Goal: Task Accomplishment & Management: Complete application form

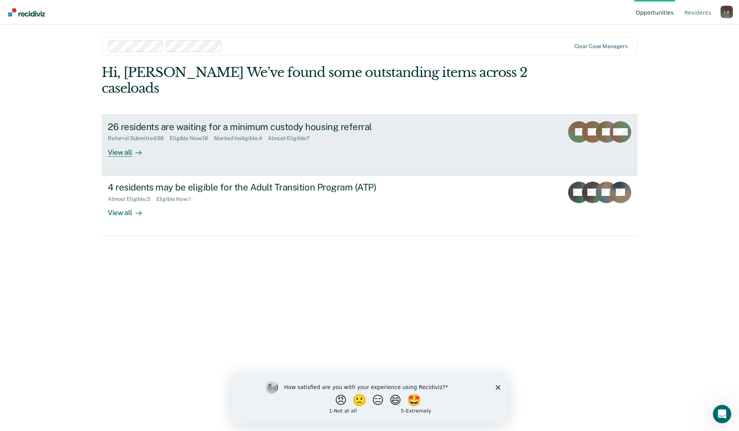
click at [122, 153] on div "View all" at bounding box center [129, 149] width 43 height 15
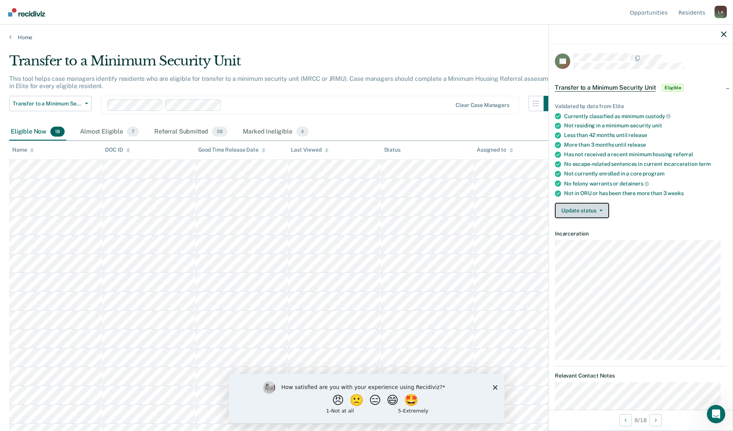
click at [603, 209] on button "Update status" at bounding box center [582, 210] width 54 height 15
click at [597, 227] on button "[PERSON_NAME] Submitted" at bounding box center [596, 229] width 83 height 12
click at [599, 211] on button "Update status" at bounding box center [582, 210] width 54 height 15
click at [596, 225] on button "[PERSON_NAME] Submitted" at bounding box center [596, 229] width 83 height 12
click at [602, 210] on icon "button" at bounding box center [600, 211] width 3 height 2
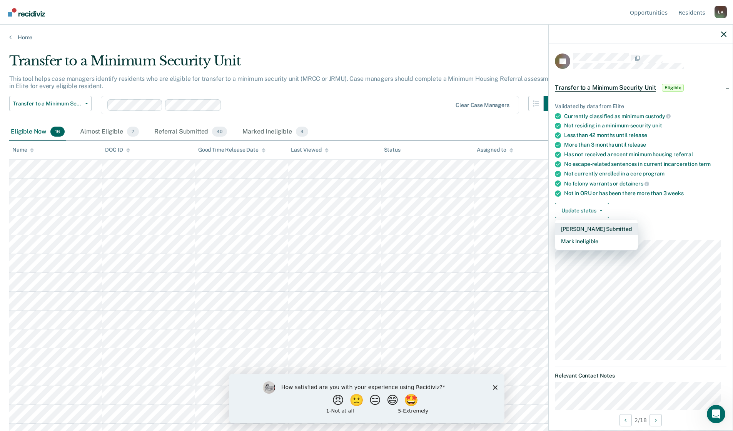
click at [591, 226] on button "[PERSON_NAME] Submitted" at bounding box center [596, 229] width 83 height 12
click at [602, 208] on button "Update status" at bounding box center [582, 210] width 54 height 15
click at [595, 227] on button "[PERSON_NAME] Submitted" at bounding box center [596, 229] width 83 height 12
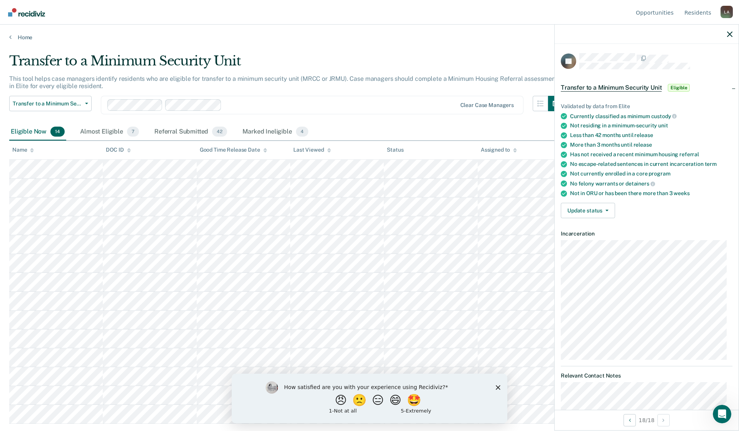
click at [497, 386] on polygon "Close survey" at bounding box center [497, 387] width 5 height 5
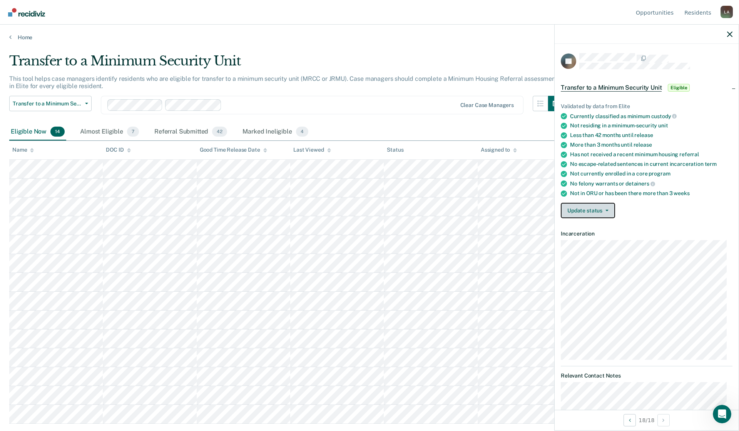
click at [608, 210] on button "Update status" at bounding box center [587, 210] width 54 height 15
click at [596, 229] on button "[PERSON_NAME] Submitted" at bounding box center [601, 229] width 83 height 12
click at [604, 207] on button "Update status" at bounding box center [587, 210] width 54 height 15
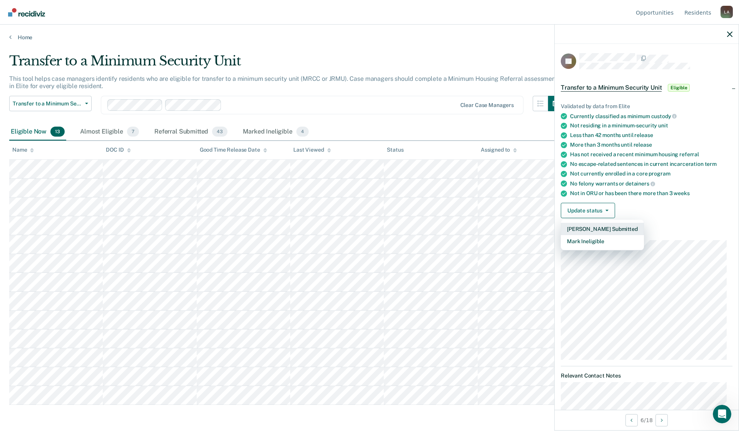
click at [599, 229] on button "[PERSON_NAME] Submitted" at bounding box center [601, 229] width 83 height 12
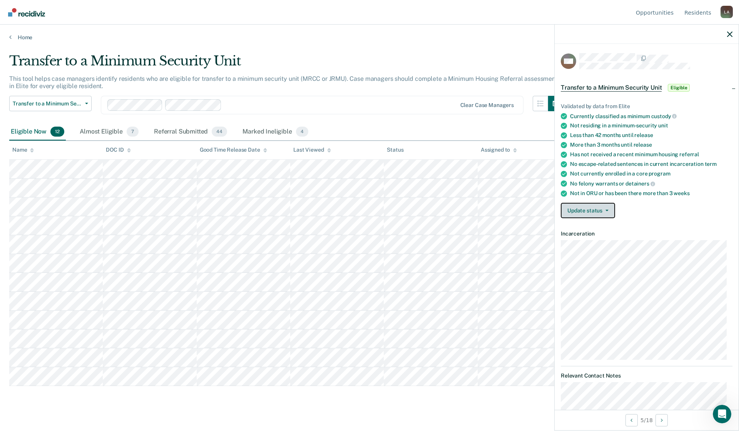
click at [591, 212] on button "Update status" at bounding box center [587, 210] width 54 height 15
click at [589, 227] on button "[PERSON_NAME] Submitted" at bounding box center [601, 229] width 83 height 12
click at [609, 210] on button "Update status" at bounding box center [587, 210] width 54 height 15
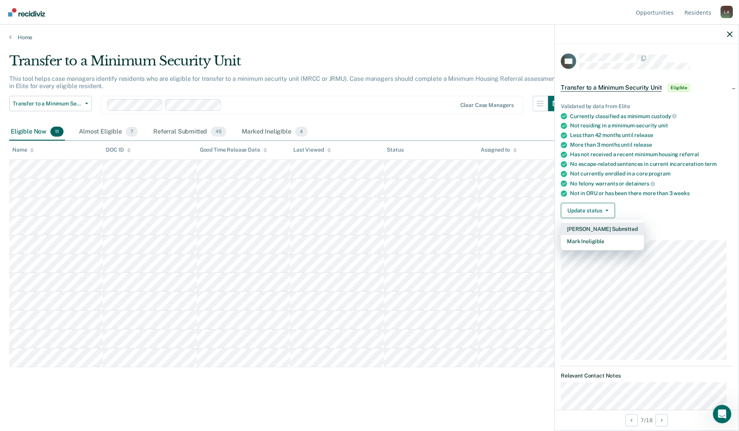
click at [596, 228] on button "[PERSON_NAME] Submitted" at bounding box center [601, 229] width 83 height 12
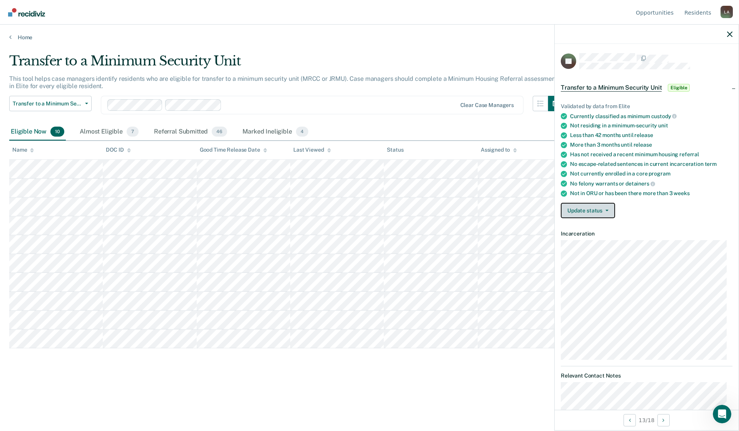
click at [607, 210] on icon "button" at bounding box center [606, 211] width 3 height 2
click at [596, 227] on button "[PERSON_NAME] Submitted" at bounding box center [601, 229] width 83 height 12
click at [606, 210] on icon "button" at bounding box center [606, 211] width 3 height 2
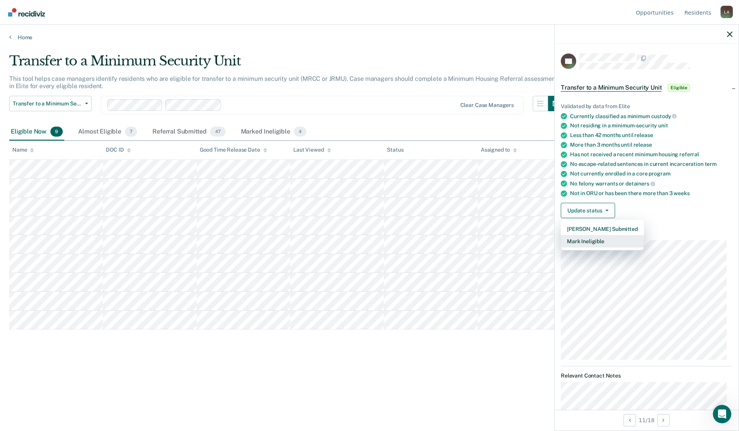
click at [595, 240] on button "Mark Ineligible" at bounding box center [601, 241] width 83 height 12
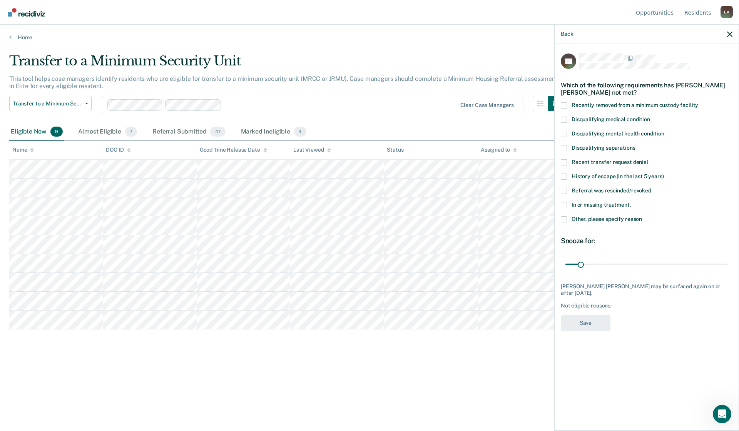
click at [563, 219] on span at bounding box center [563, 219] width 6 height 6
click at [642, 216] on input "Other, please specify reason" at bounding box center [642, 216] width 0 height 0
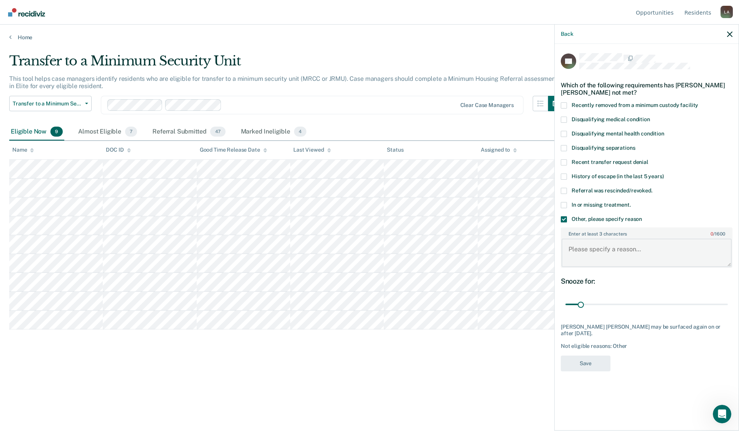
click at [569, 249] on textarea "Enter at least 3 characters 0 / 1600" at bounding box center [646, 253] width 170 height 28
type textarea "DENIED AT [DATE] CPC BY [PERSON_NAME] [PERSON_NAME]"
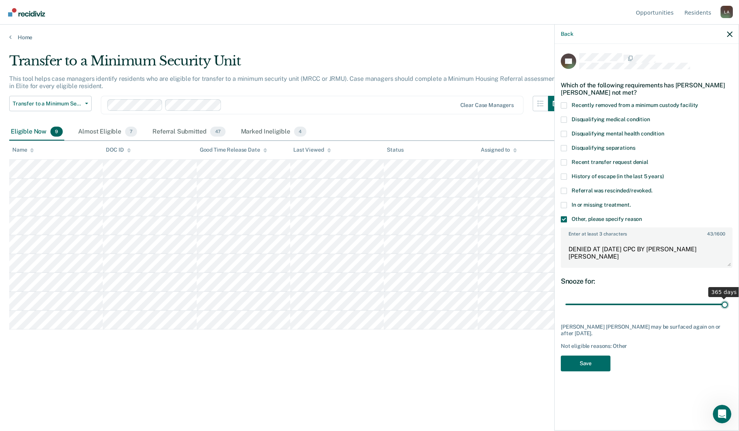
drag, startPoint x: 580, startPoint y: 304, endPoint x: 729, endPoint y: 297, distance: 149.1
type input "365"
click at [727, 298] on input "range" at bounding box center [646, 304] width 162 height 13
click at [722, 246] on textarea "DENIED AT [DATE] CPC BY [PERSON_NAME] [PERSON_NAME]" at bounding box center [646, 253] width 170 height 28
type textarea "DENIED AT [DATE] CPC BY [PERSON_NAME] [PERSON_NAME]/SO TX/STATIC SCORE"
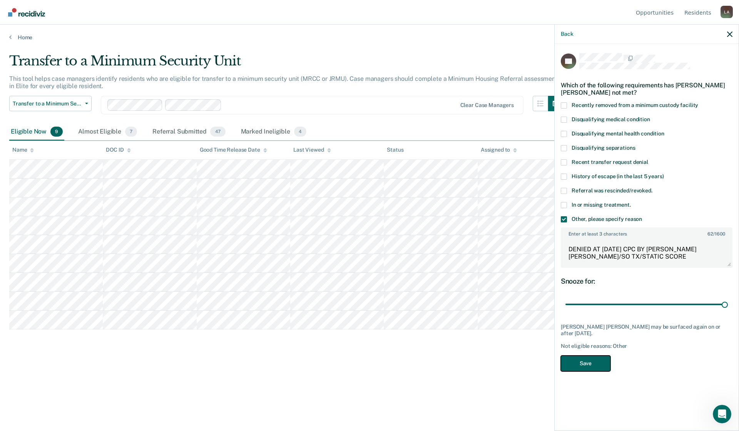
click at [582, 355] on button "Save" at bounding box center [585, 363] width 50 height 16
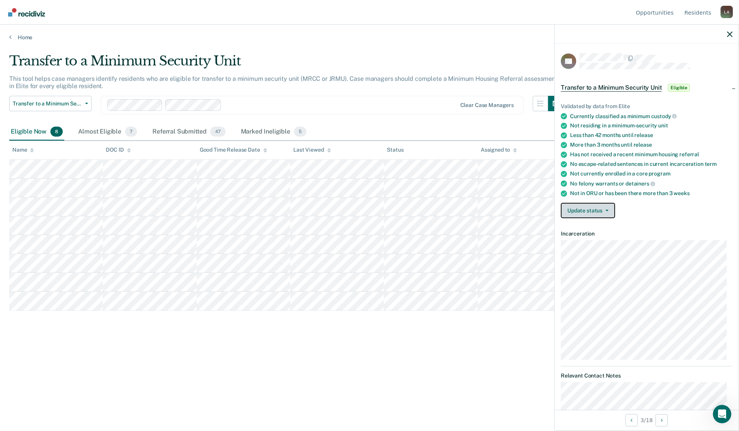
click at [607, 210] on icon "button" at bounding box center [606, 211] width 3 height 2
click at [604, 227] on button "[PERSON_NAME] Submitted" at bounding box center [601, 229] width 83 height 12
click at [600, 212] on button "Update status" at bounding box center [587, 210] width 54 height 15
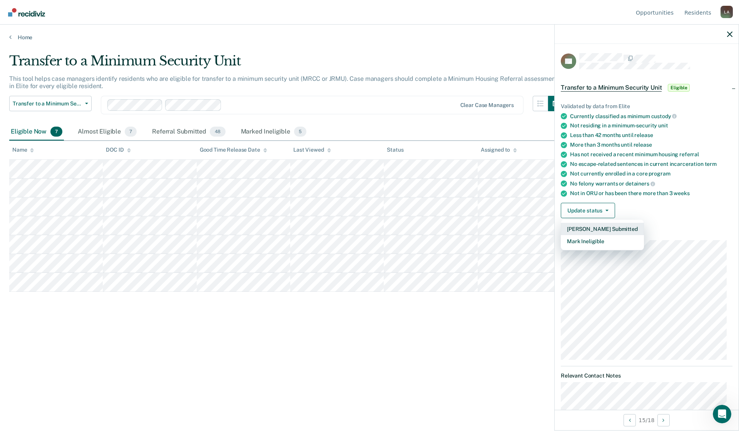
click at [596, 229] on button "[PERSON_NAME] Submitted" at bounding box center [601, 229] width 83 height 12
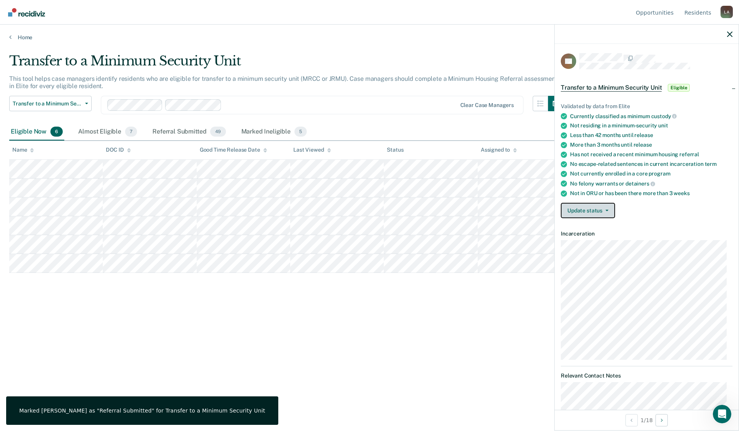
click at [603, 208] on button "Update status" at bounding box center [587, 210] width 54 height 15
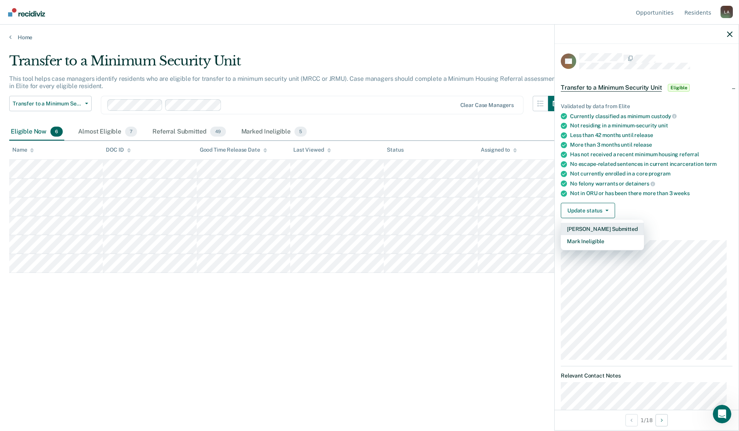
click at [592, 230] on button "[PERSON_NAME] Submitted" at bounding box center [601, 229] width 83 height 12
